Goal: Task Accomplishment & Management: Manage account settings

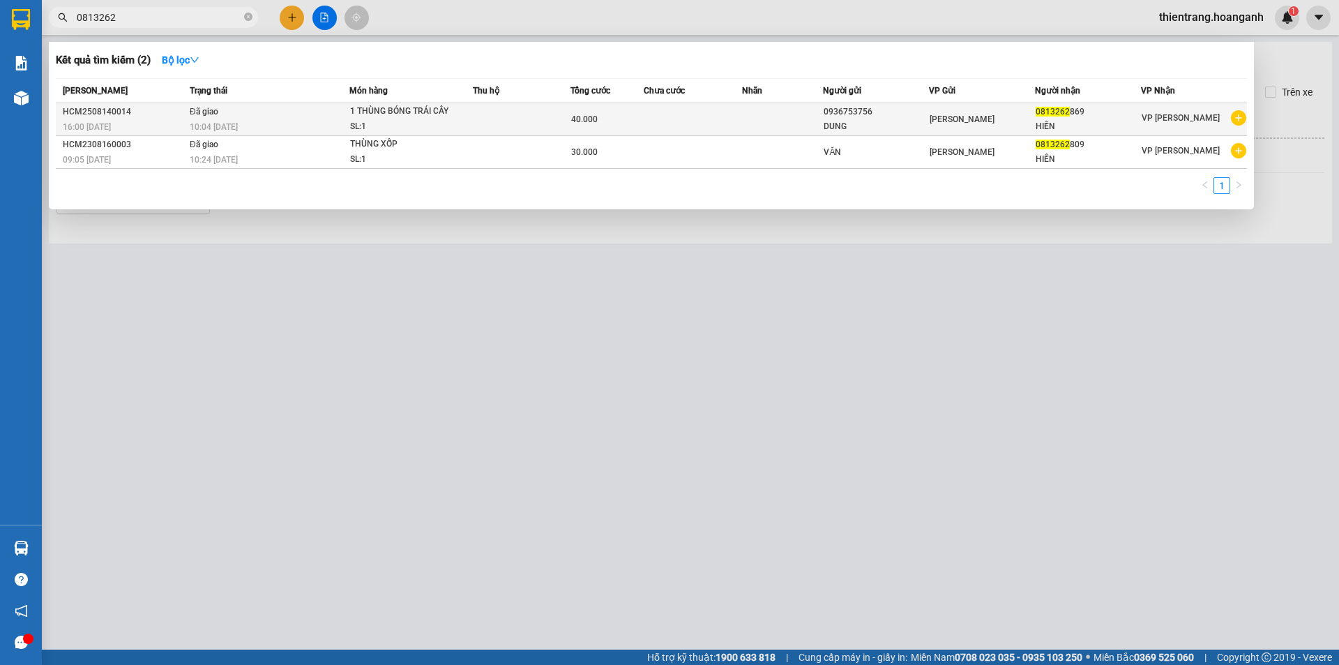
type input "0813262"
click at [834, 127] on div "DUNG" at bounding box center [876, 126] width 105 height 15
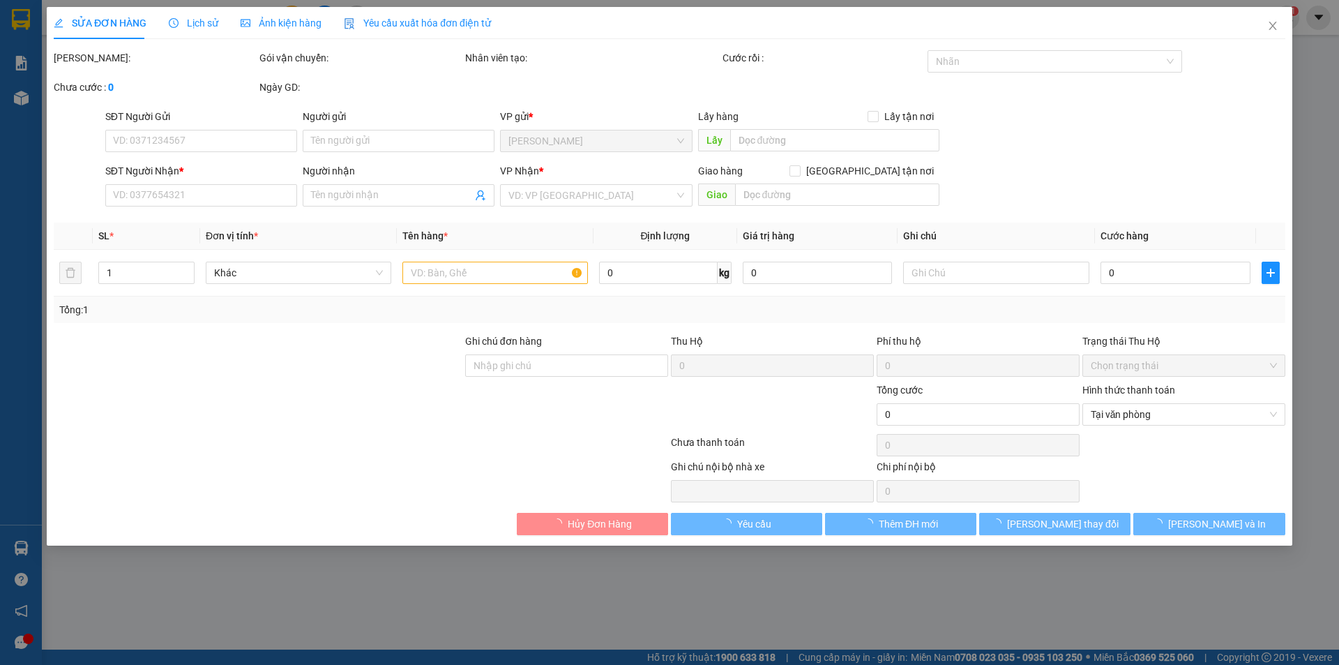
type input "0936753756"
type input "DUNG"
type input "0813262869"
type input "HIỀN"
type input "40.000"
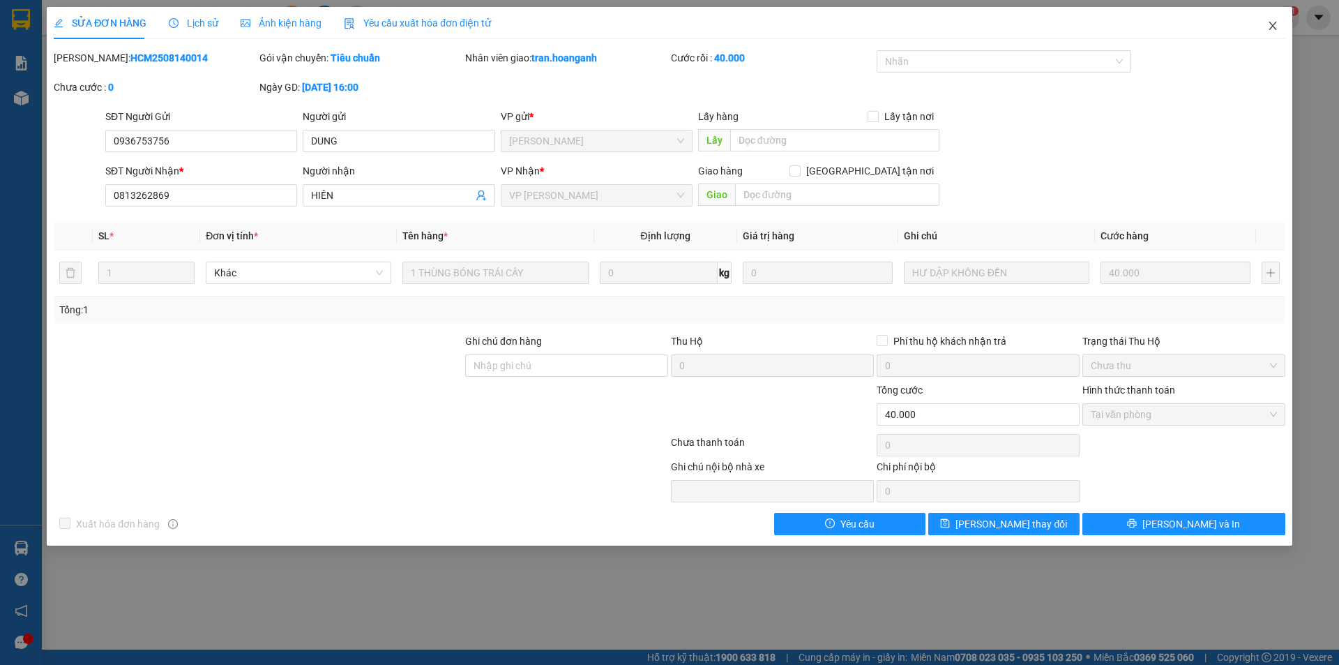
click at [1277, 24] on icon "close" at bounding box center [1273, 25] width 11 height 11
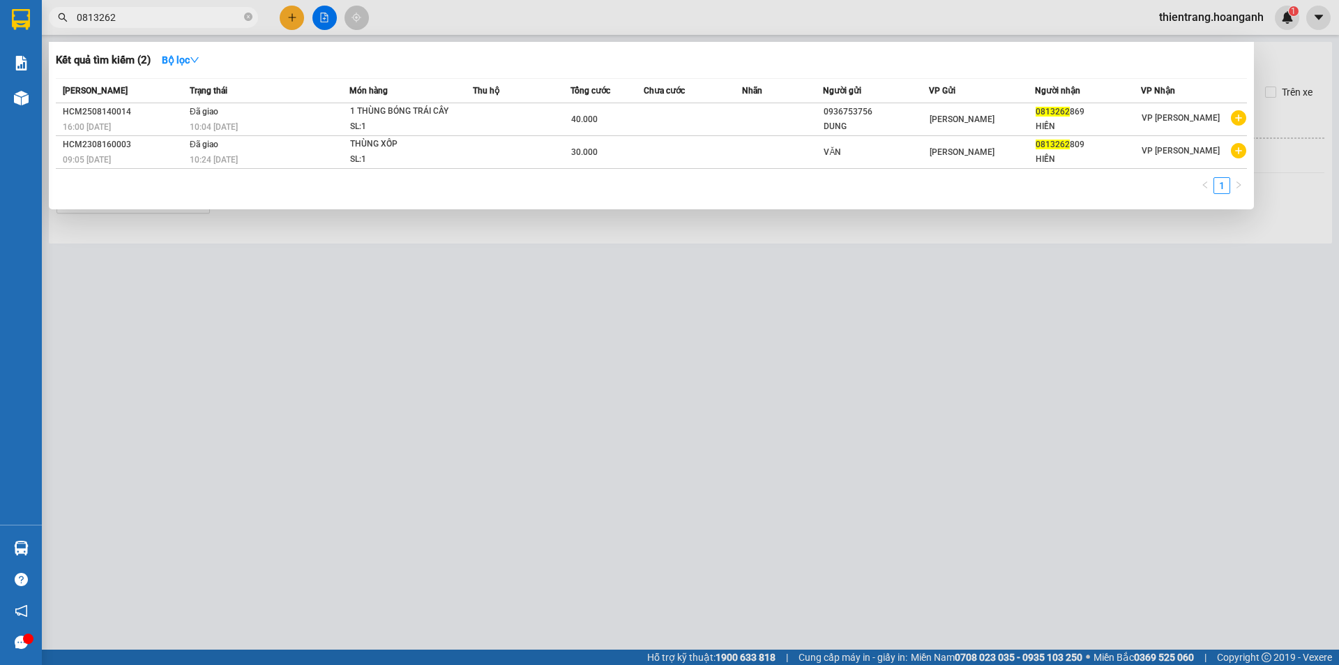
click at [188, 18] on input "0813262" at bounding box center [159, 17] width 165 height 15
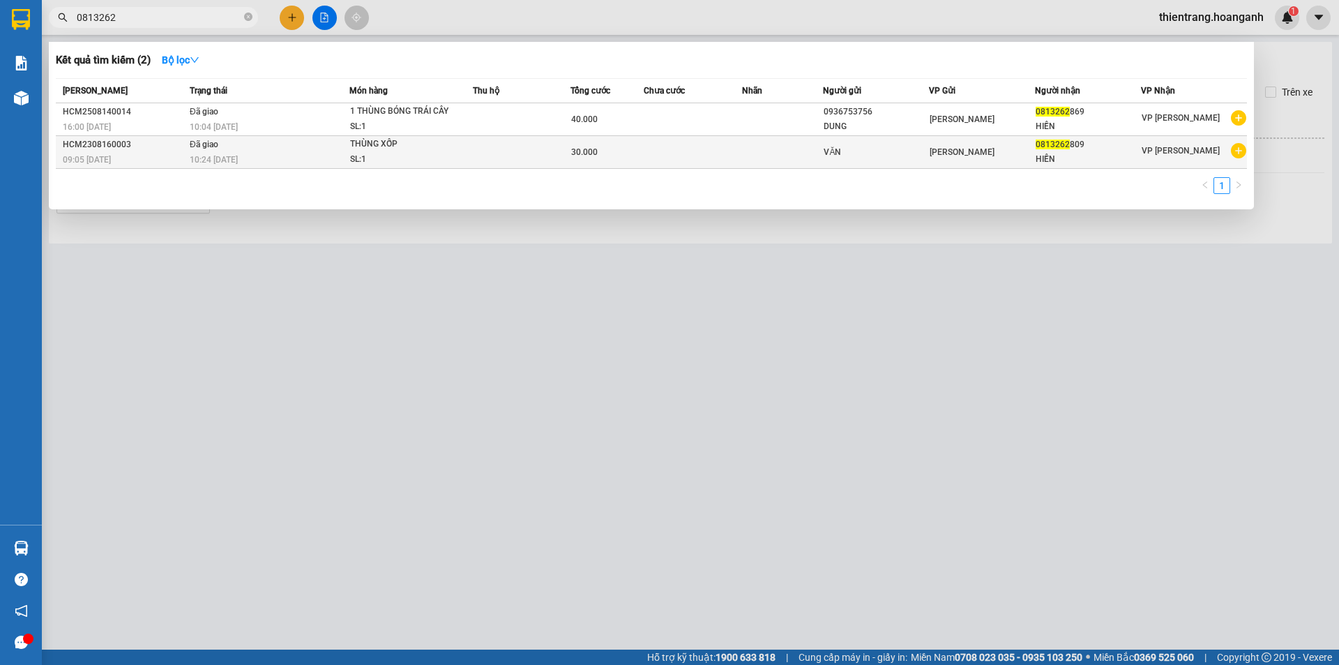
click at [308, 149] on td "Đã giao 10:24 - 17/08" at bounding box center [267, 152] width 163 height 33
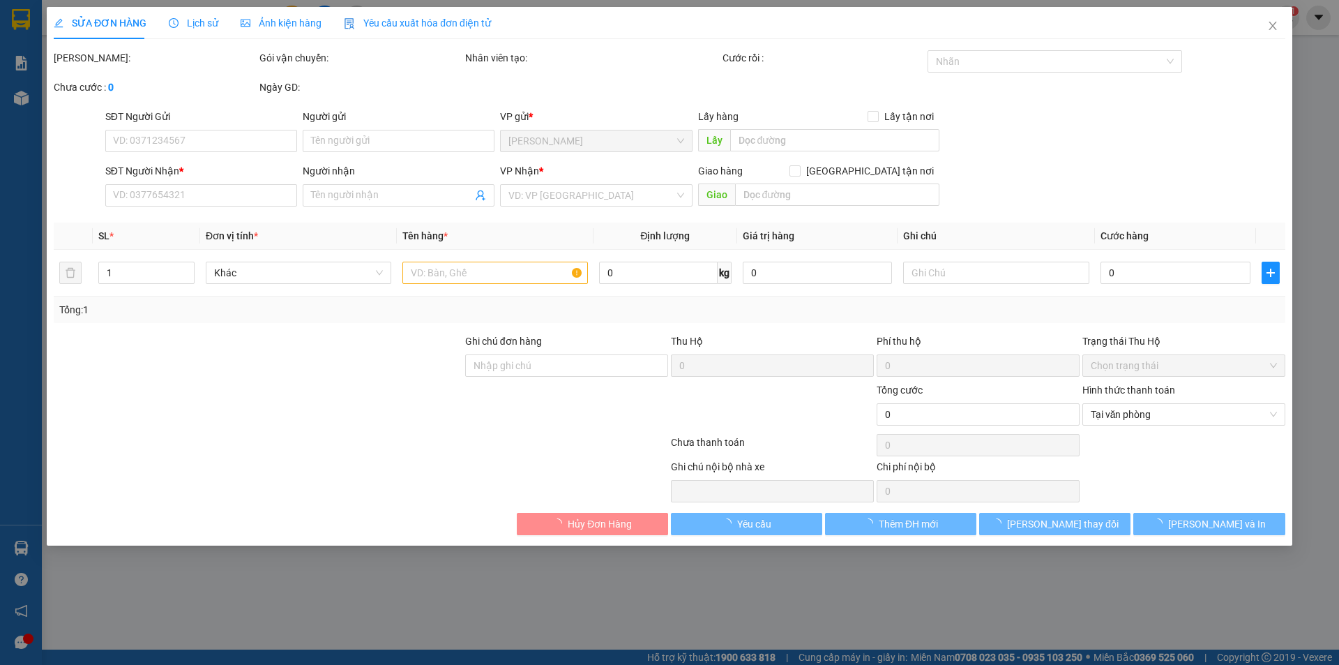
type input "VĂN"
type input "0813262809"
type input "HIỀN"
type input "30.000"
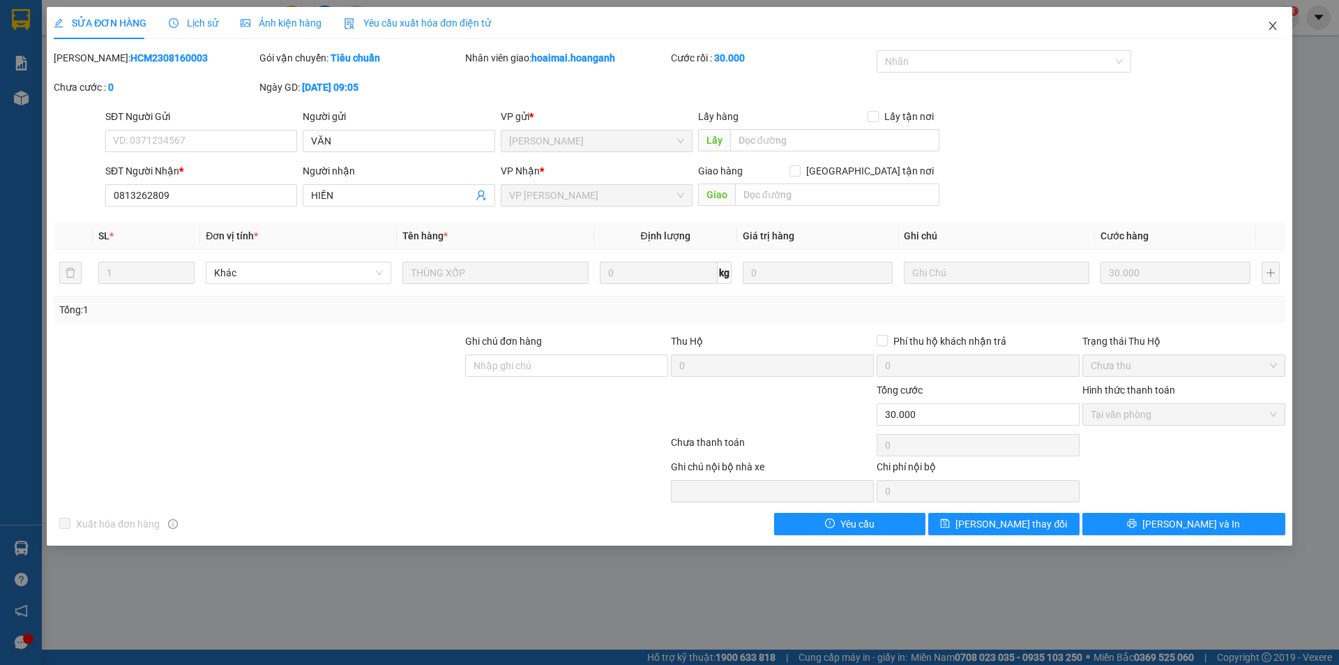
click at [1285, 31] on span "Close" at bounding box center [1273, 26] width 39 height 39
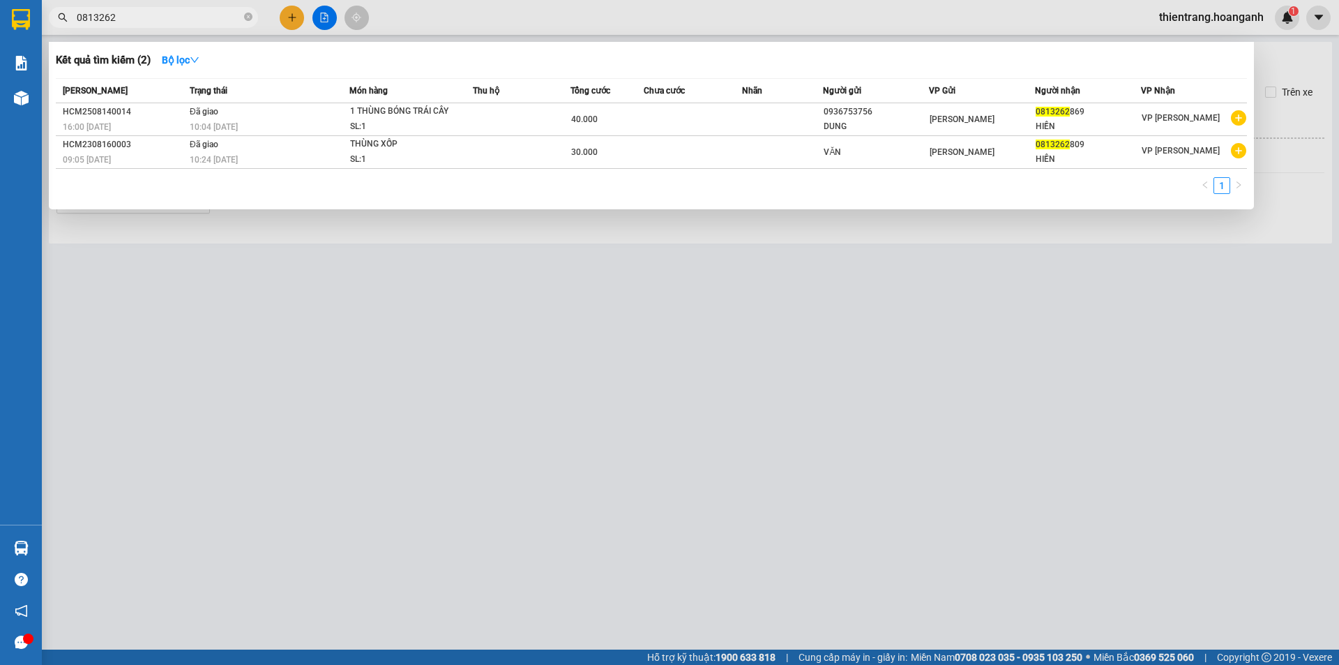
click at [167, 27] on span "0813262" at bounding box center [153, 17] width 209 height 21
click at [243, 120] on div "10:04 - 15/08" at bounding box center [269, 126] width 159 height 15
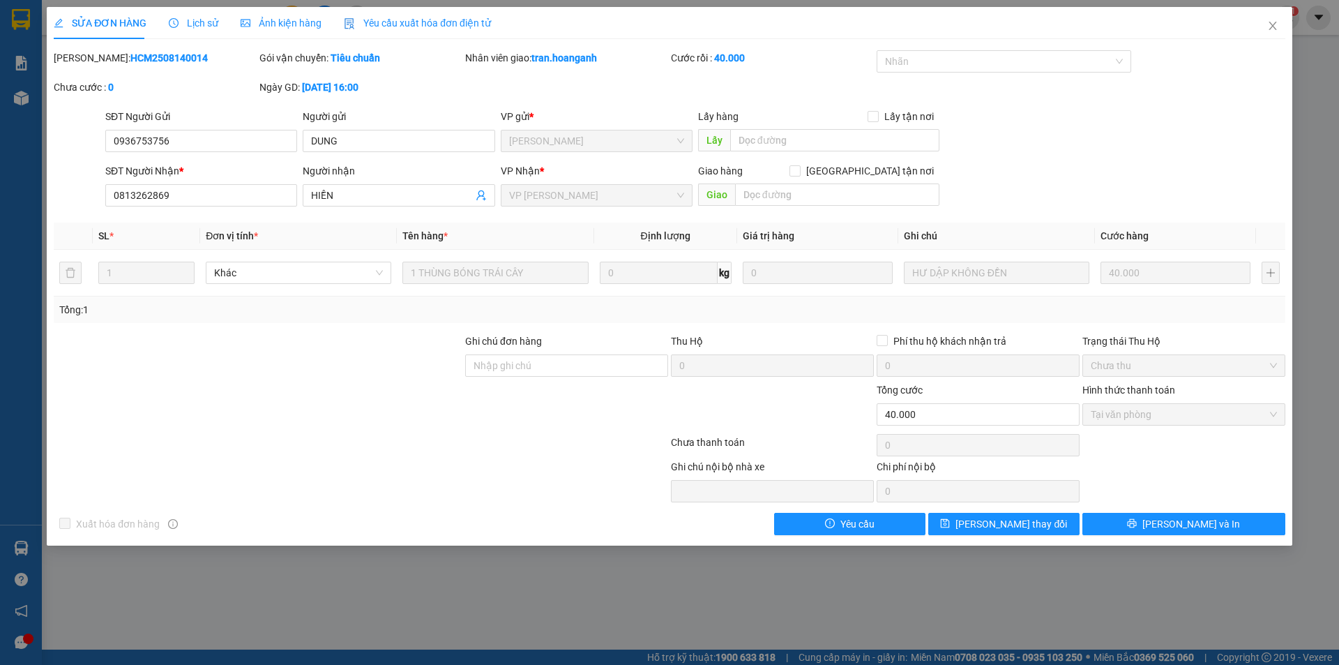
click at [1210, 126] on div "SĐT Người Gửi 0936753756 0936753756 Người gửi DUNG VP gửi * Hồ Chí Minh Lấy hàn…" at bounding box center [696, 133] width 1186 height 49
click at [1272, 27] on icon "close" at bounding box center [1273, 26] width 8 height 8
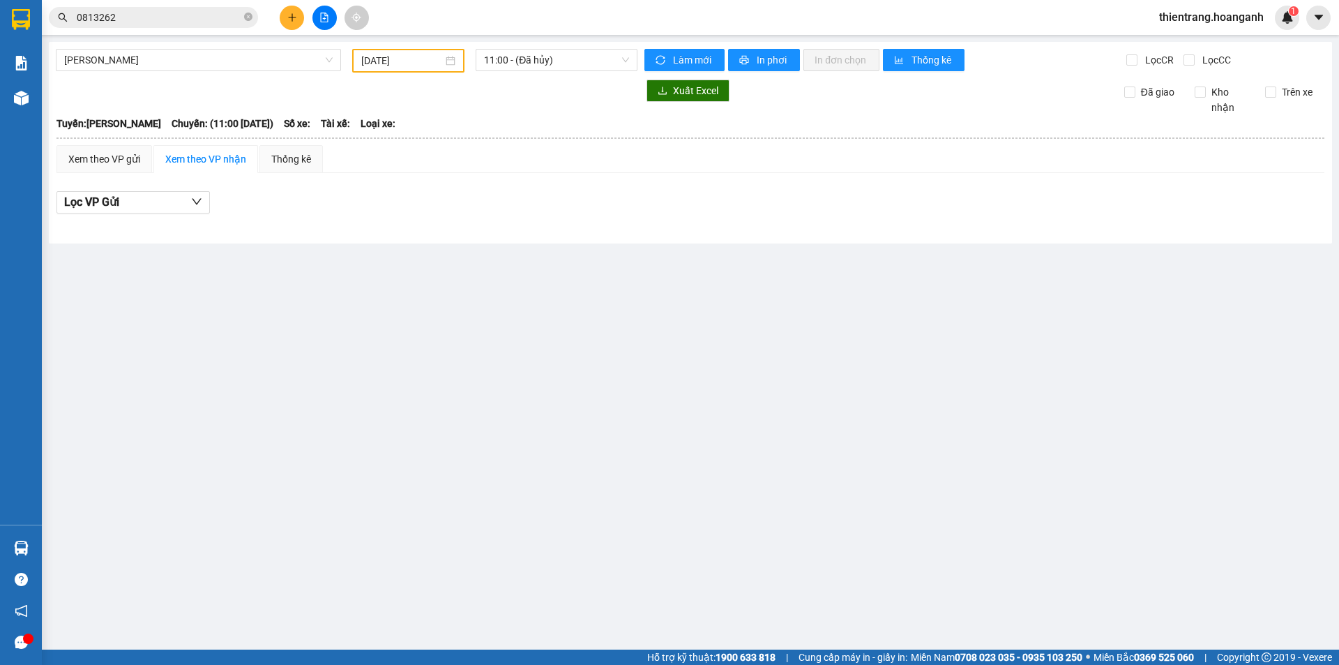
click at [1238, 26] on span "thientrang.hoanganh" at bounding box center [1211, 16] width 127 height 17
click at [1199, 43] on span "Đăng xuất" at bounding box center [1218, 43] width 98 height 15
